Goal: Information Seeking & Learning: Learn about a topic

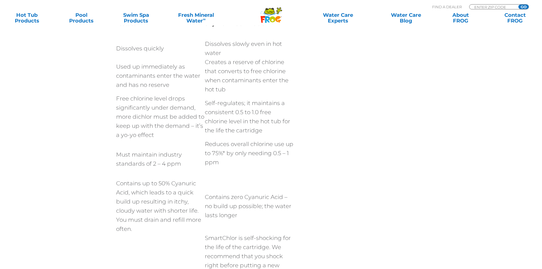
scroll to position [569, 0]
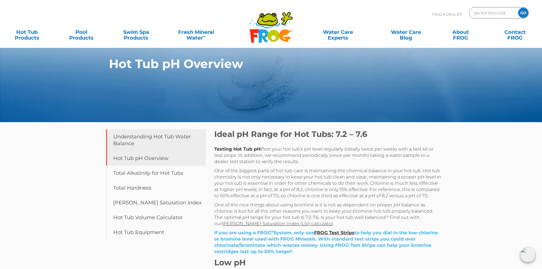
click at [156, 134] on link "Understanding Hot Tub Water Balance" at bounding box center [155, 140] width 99 height 22
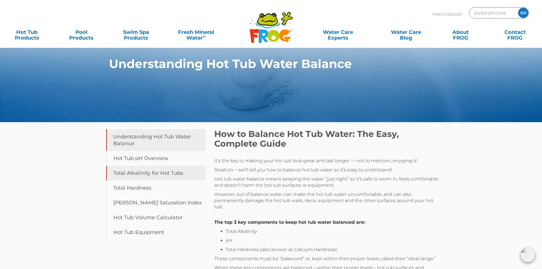
click at [163, 172] on link "Total Alkalinity for Hot Tubs" at bounding box center [155, 172] width 99 height 15
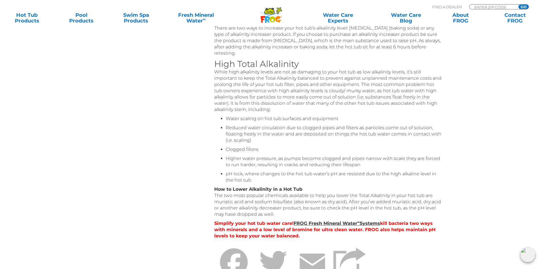
scroll to position [370, 0]
